Goal: Complete application form

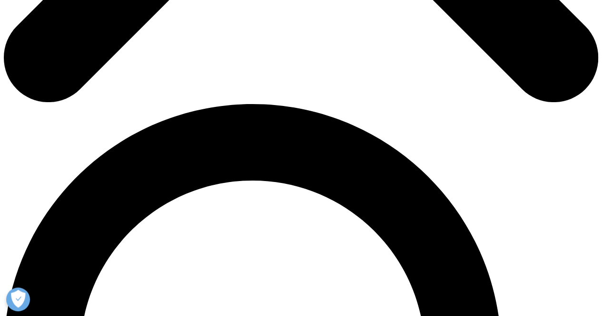
scroll to position [506, 0]
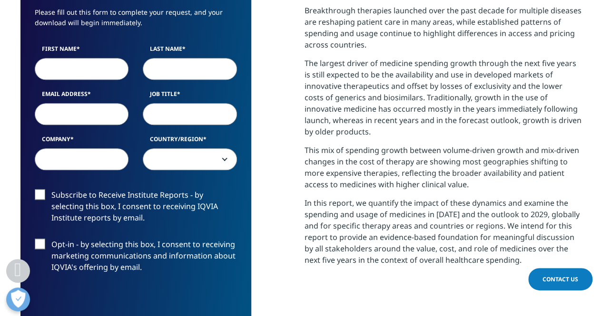
drag, startPoint x: 281, startPoint y: 133, endPoint x: 295, endPoint y: 77, distance: 58.1
click at [295, 77] on div "We are excited to share our latest thinking with you Please fill out this form …" at bounding box center [300, 177] width 561 height 526
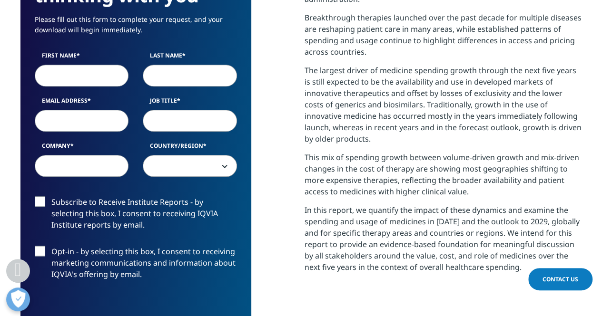
scroll to position [500, 0]
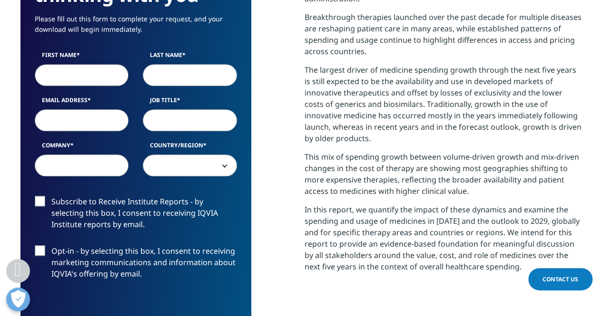
click at [97, 73] on input "First Name" at bounding box center [82, 75] width 94 height 22
type input "Oscar"
click at [149, 73] on input "Last Name" at bounding box center [190, 75] width 94 height 22
type input "D'Ambrosio"
click at [101, 123] on input "Email Address" at bounding box center [82, 120] width 94 height 22
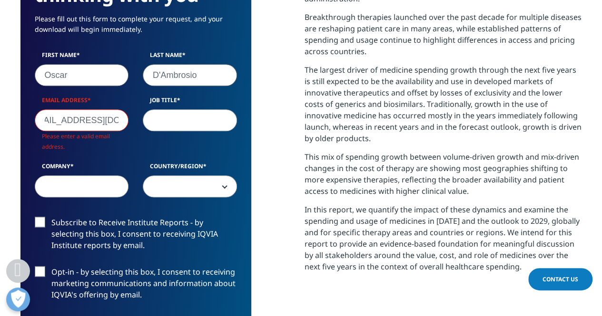
scroll to position [0, 23]
type input "[EMAIL_ADDRESS][DOMAIN_NAME]"
click at [179, 126] on input "Job Title" at bounding box center [190, 120] width 94 height 22
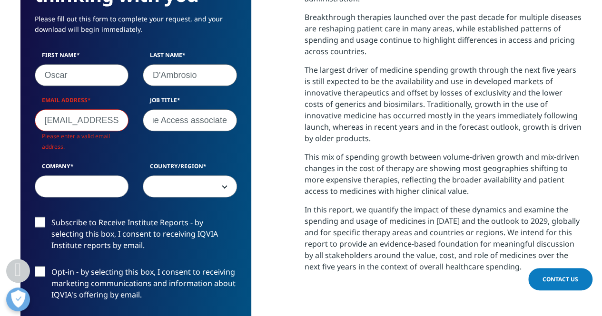
type input "Value Access associate"
click at [91, 185] on input "Company" at bounding box center [82, 187] width 94 height 22
type input "Amgen"
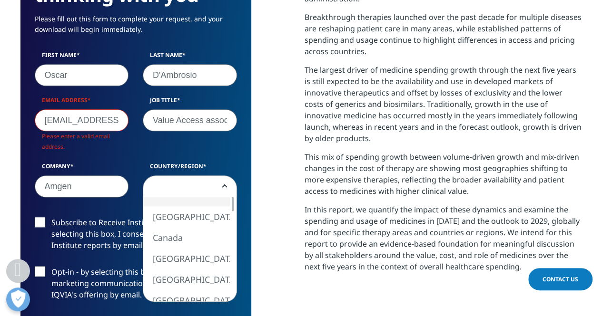
click at [179, 190] on span at bounding box center [189, 187] width 93 height 22
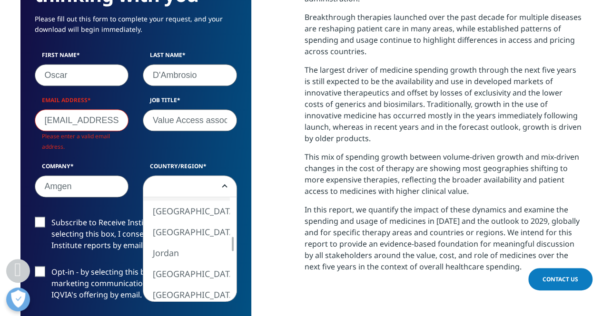
select select "[GEOGRAPHIC_DATA]"
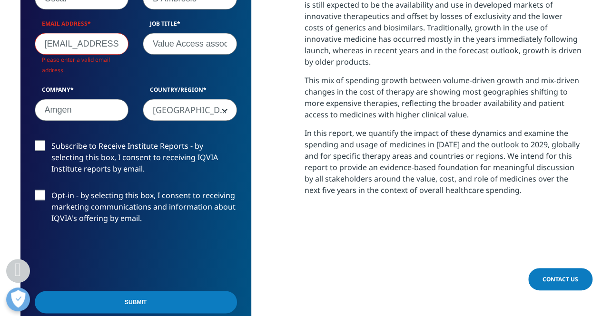
scroll to position [586, 0]
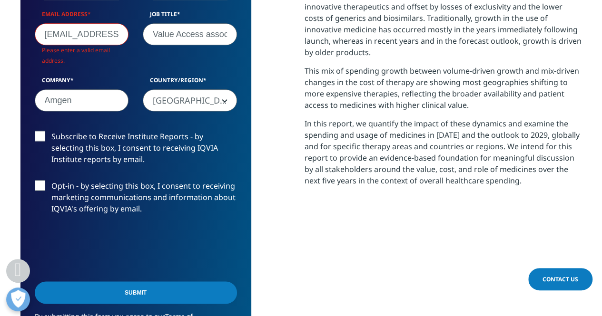
click at [48, 134] on label "Subscribe to Receive Institute Reports - by selecting this box, I consent to re…" at bounding box center [136, 150] width 202 height 39
click at [51, 131] on input "Subscribe to Receive Institute Reports - by selecting this box, I consent to re…" at bounding box center [51, 131] width 0 height 0
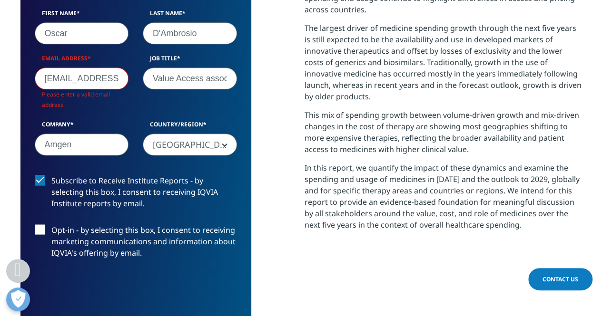
scroll to position [541, 0]
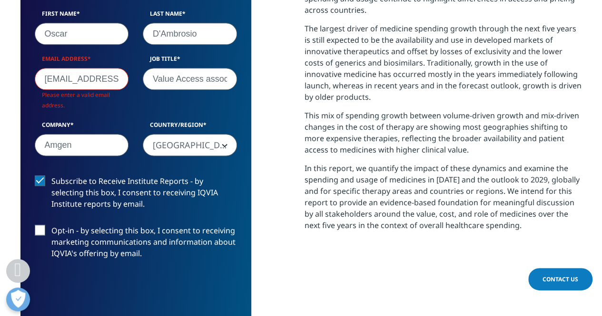
click at [80, 82] on input "[EMAIL_ADDRESS][DOMAIN_NAME]" at bounding box center [82, 79] width 94 height 22
click at [91, 78] on input "[EMAIL_ADDRESS][DOMAIN_NAME]" at bounding box center [82, 79] width 94 height 22
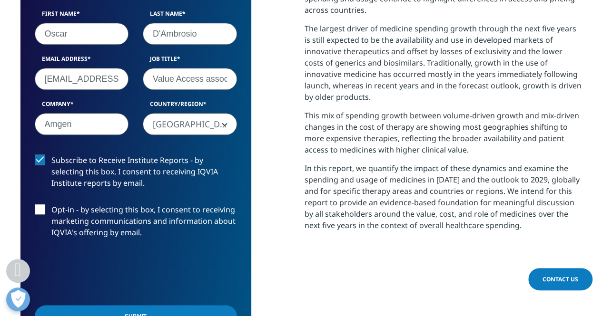
scroll to position [629, 0]
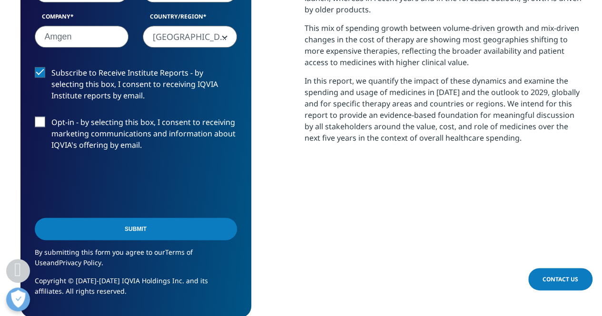
type input "[EMAIL_ADDRESS][DOMAIN_NAME]"
click at [122, 225] on input "Submit" at bounding box center [136, 229] width 202 height 22
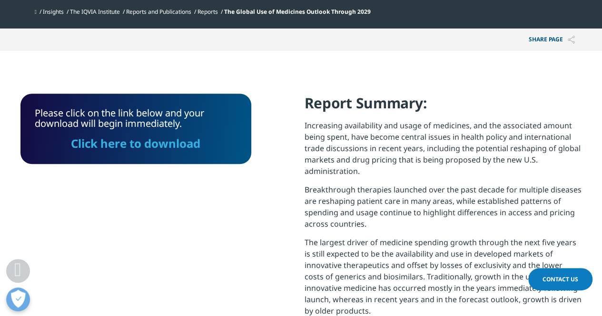
scroll to position [328, 0]
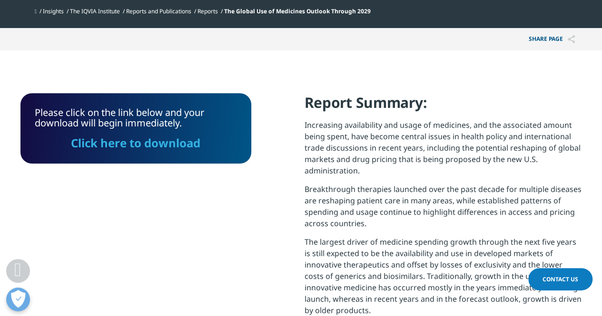
click at [151, 140] on link "Click here to download" at bounding box center [135, 143] width 129 height 16
